Goal: Task Accomplishment & Management: Manage account settings

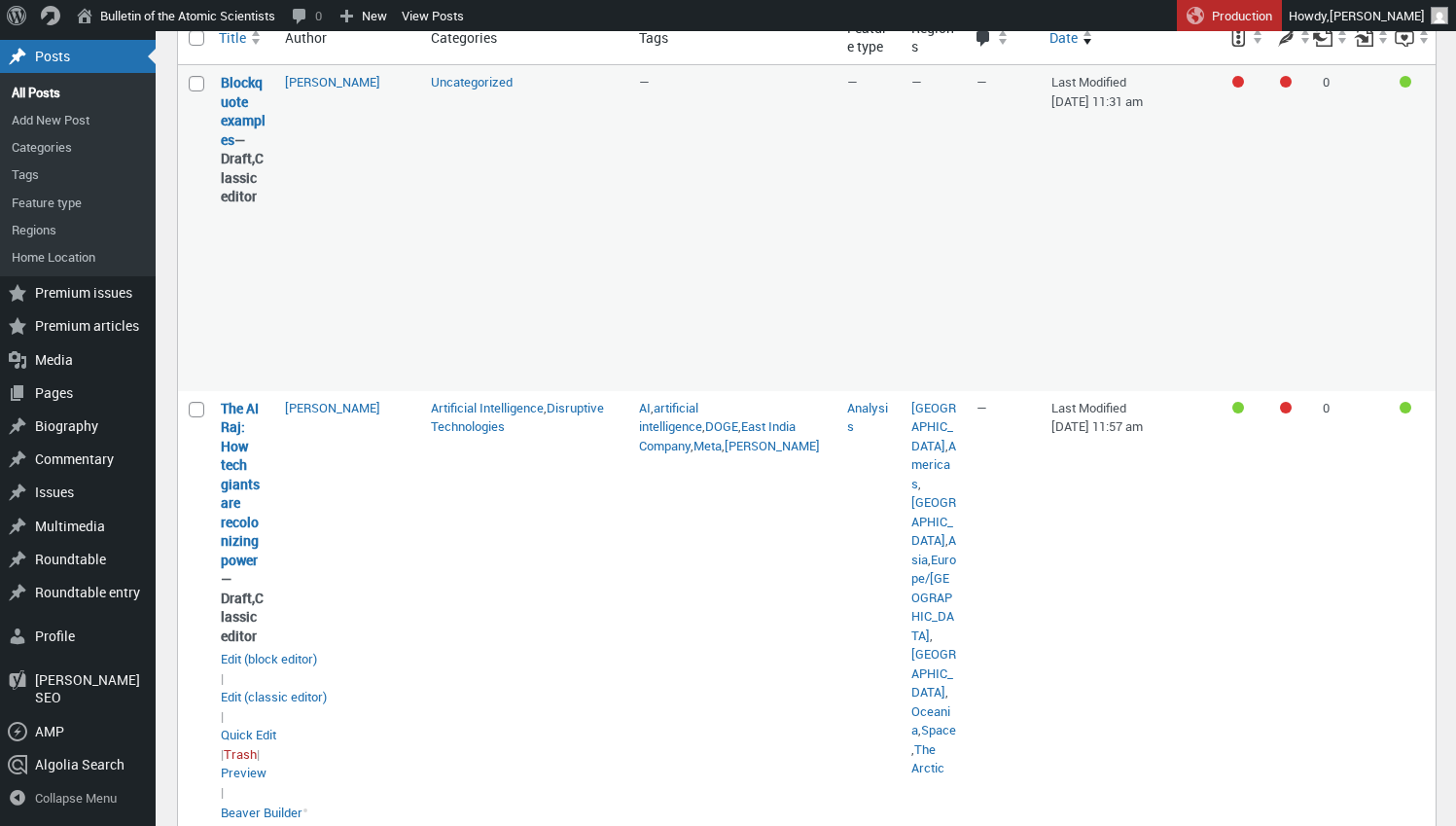
scroll to position [231, 0]
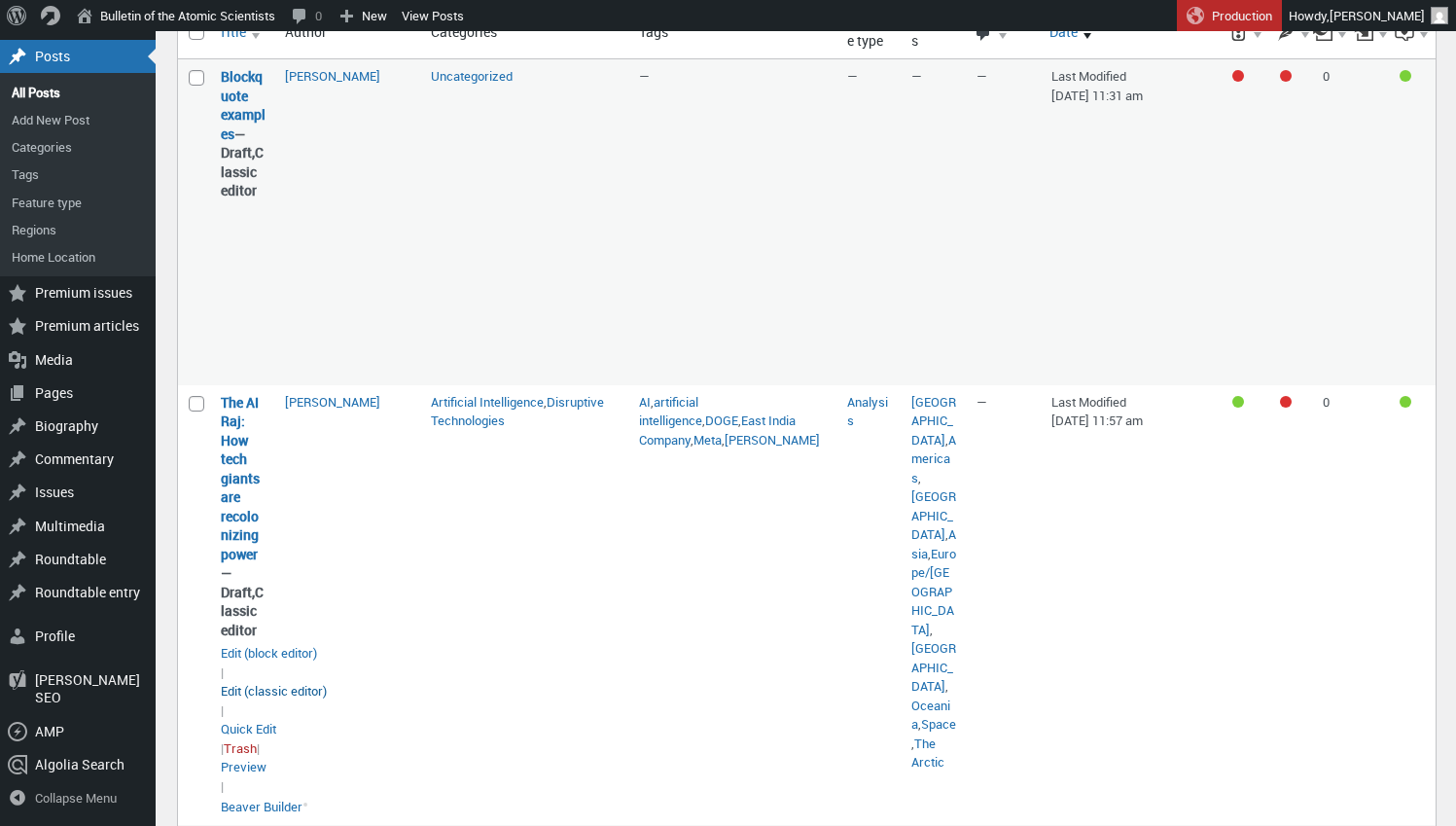
click at [234, 682] on link "Edit (classic editor)" at bounding box center [273, 692] width 106 height 19
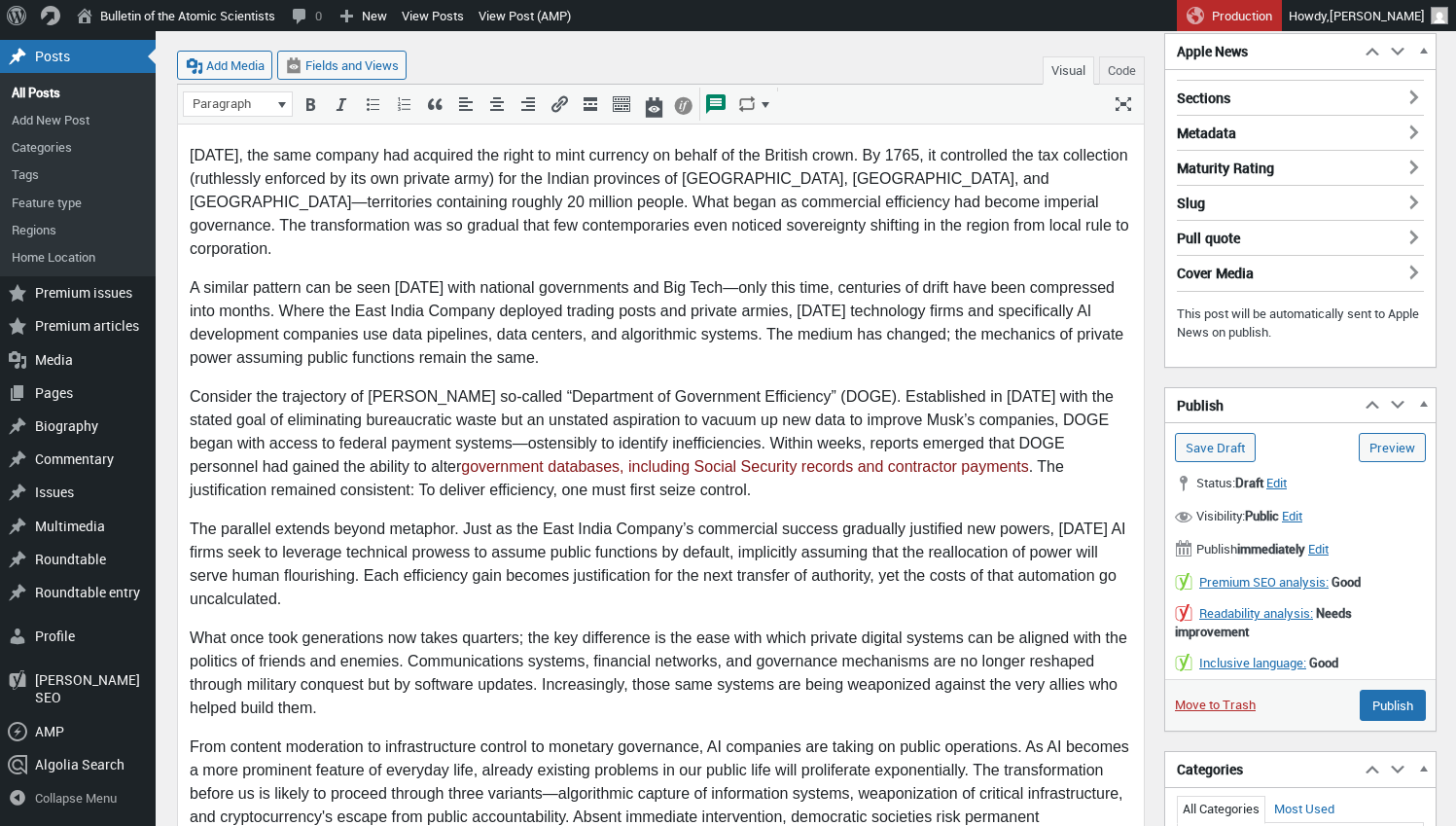
scroll to position [361, 0]
click at [1329, 546] on span "Edit" at bounding box center [1318, 548] width 20 height 18
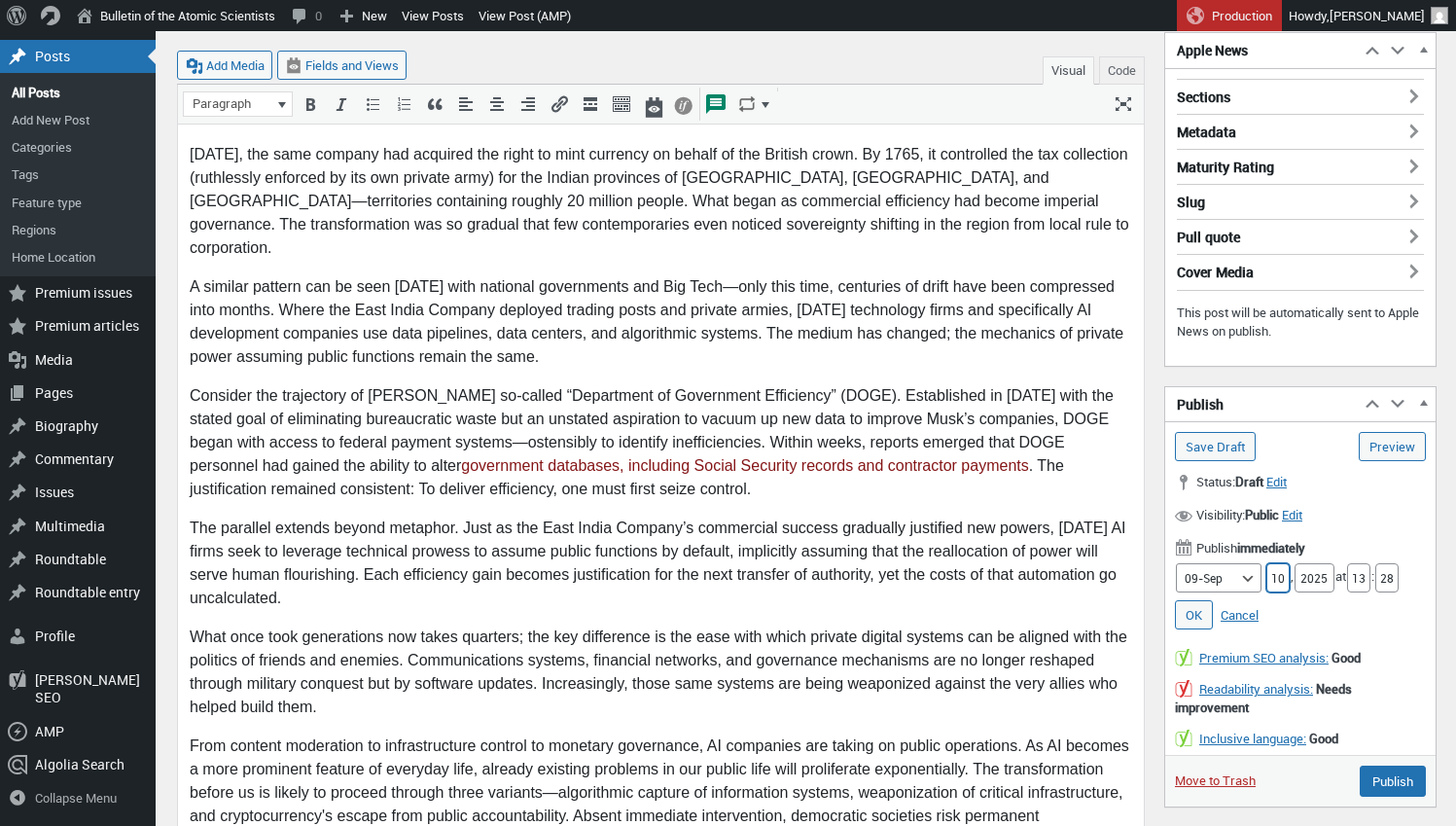
click at [1277, 578] on input "10" at bounding box center [1278, 578] width 23 height 29
type input "15"
click at [1358, 569] on input "13" at bounding box center [1359, 578] width 23 height 29
type input "5"
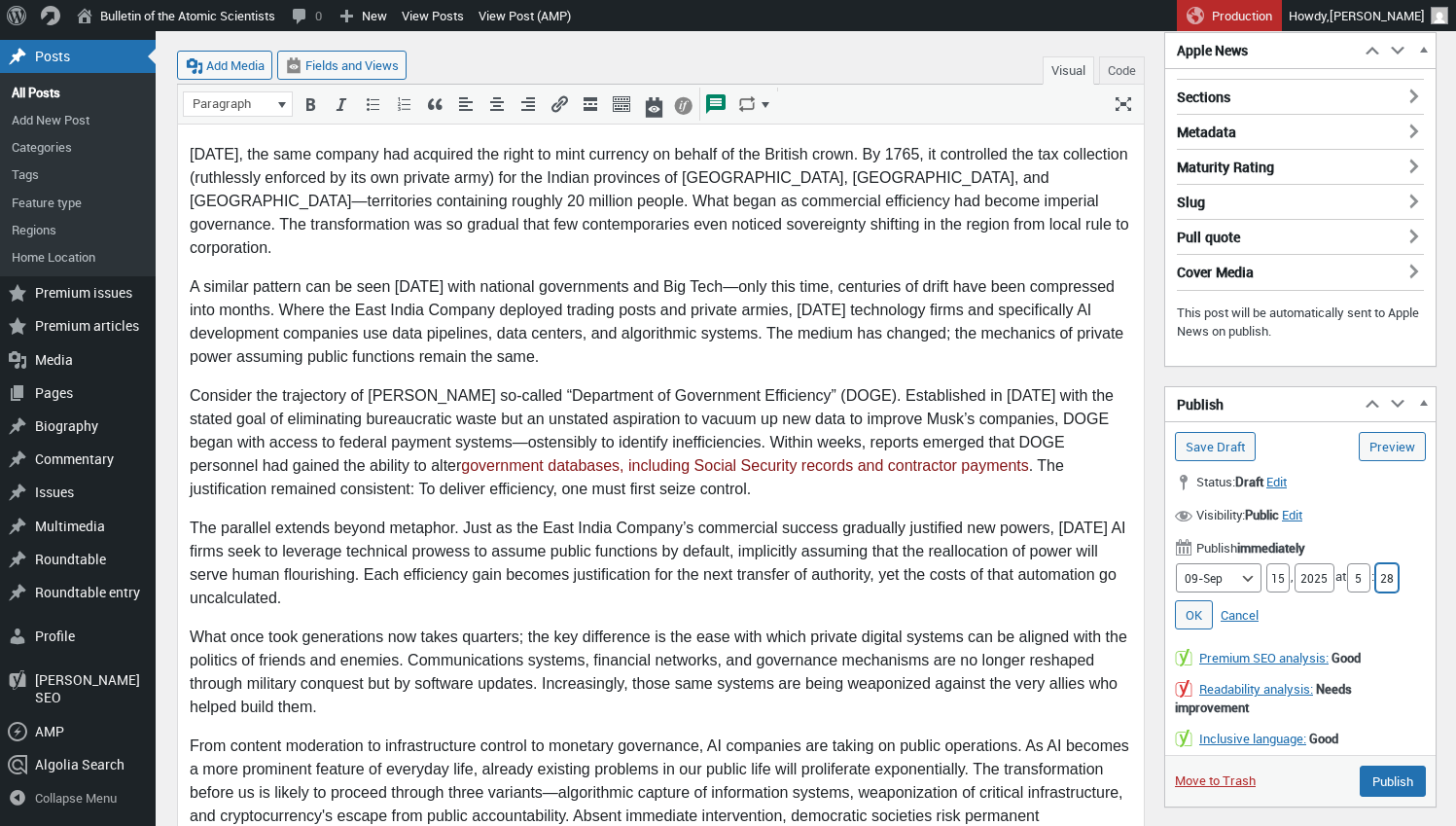
click at [1388, 570] on input "28" at bounding box center [1387, 578] width 23 height 29
type input "00"
click at [1376, 603] on p "OK Cancel" at bounding box center [1300, 615] width 251 height 29
click at [1191, 612] on link "OK" at bounding box center [1193, 615] width 38 height 29
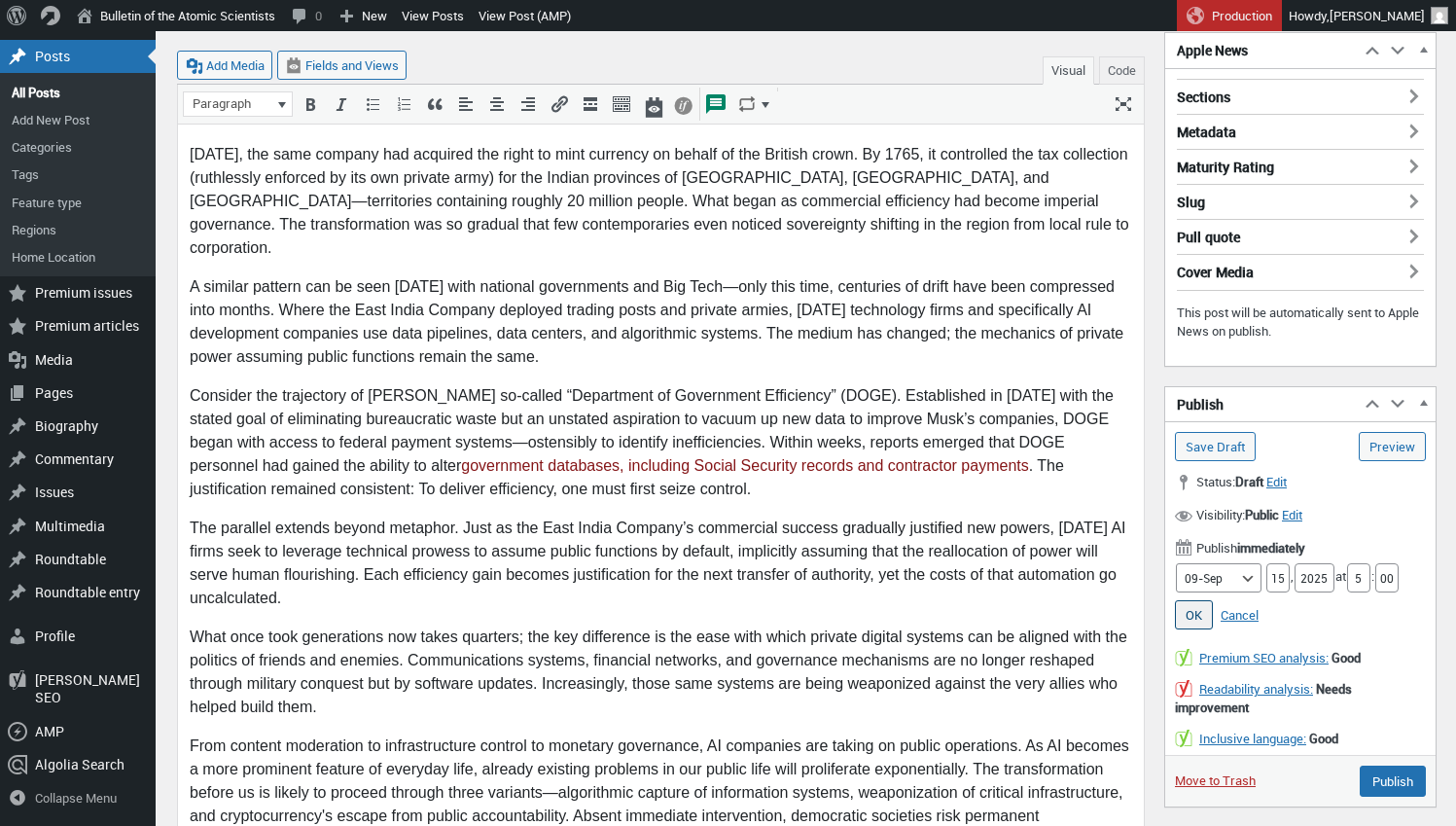
type input "Schedule"
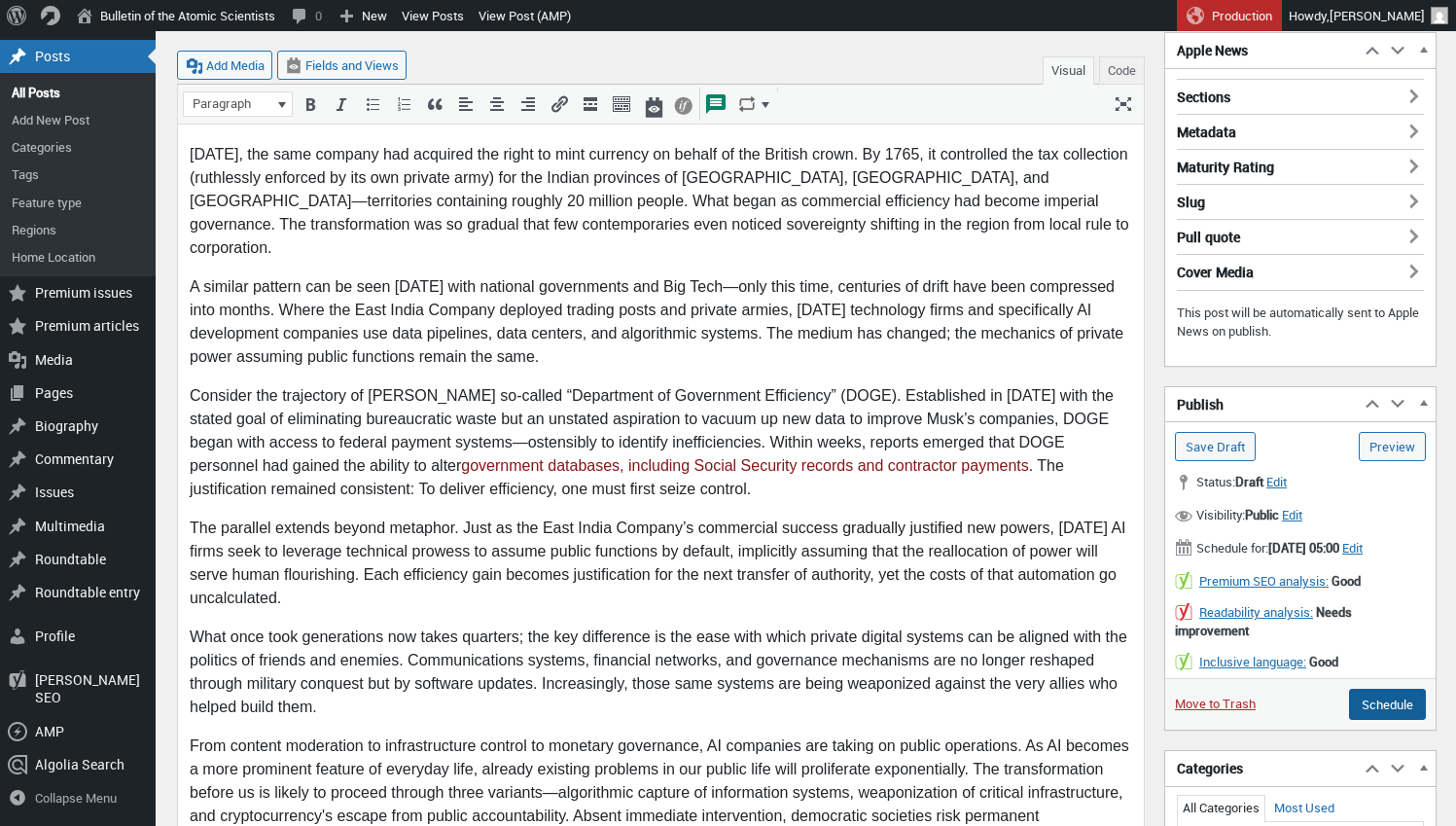
click at [1384, 717] on input "Schedule" at bounding box center [1387, 704] width 77 height 31
